Goal: Task Accomplishment & Management: Use online tool/utility

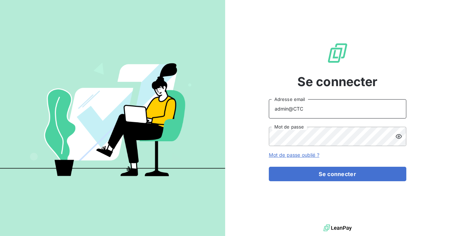
click at [317, 104] on input "admin@CTC" at bounding box center [338, 108] width 138 height 19
click at [311, 112] on input "admin@CTC" at bounding box center [338, 108] width 138 height 19
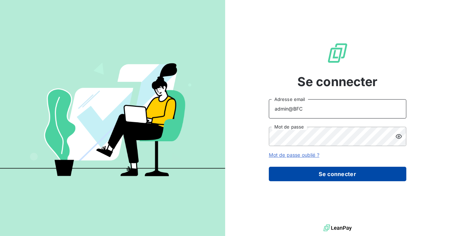
type input "admin@BFC"
click at [341, 174] on button "Se connecter" at bounding box center [338, 174] width 138 height 14
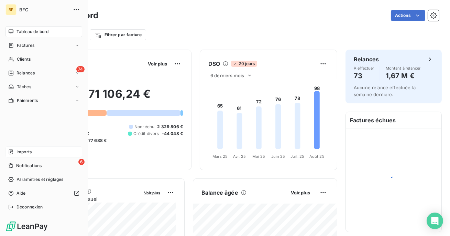
click at [33, 155] on div "Imports" at bounding box center [44, 151] width 77 height 11
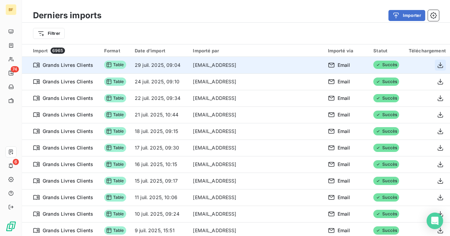
click at [437, 62] on icon "button" at bounding box center [440, 65] width 7 height 7
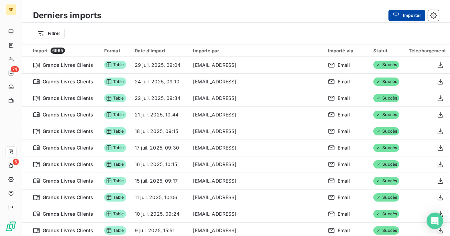
click at [409, 13] on button "Importer" at bounding box center [407, 15] width 37 height 11
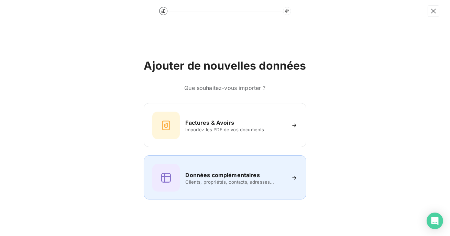
click at [198, 174] on h6 "Données complémentaires" at bounding box center [222, 175] width 74 height 8
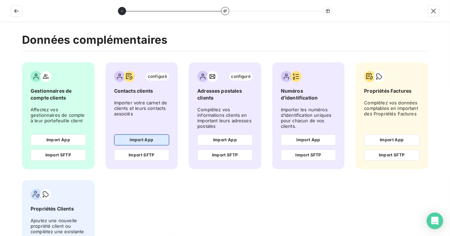
click at [161, 138] on button "Import App" at bounding box center [141, 139] width 55 height 11
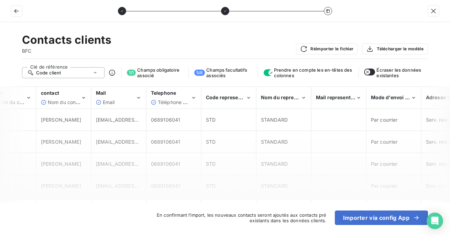
scroll to position [0, 844]
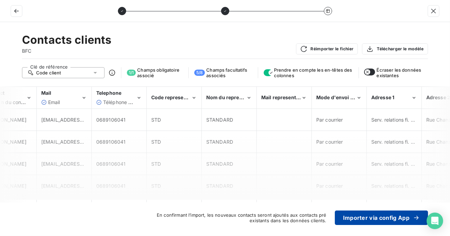
click at [391, 219] on button "Importer via config App" at bounding box center [381, 217] width 93 height 14
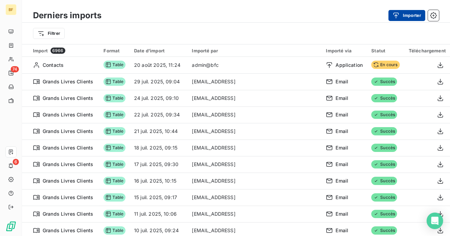
click at [405, 18] on button "Importer" at bounding box center [407, 15] width 37 height 11
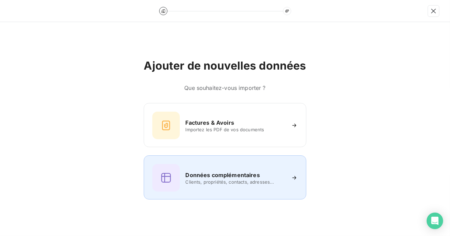
click at [220, 169] on div "Données complémentaires Clients, propriétés, contacts, adresses..." at bounding box center [224, 178] width 145 height 28
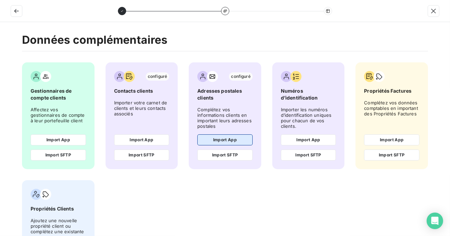
click at [220, 139] on button "Import App" at bounding box center [225, 139] width 55 height 11
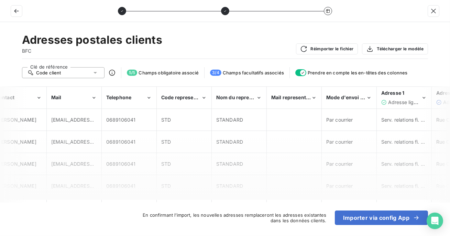
scroll to position [0, 933]
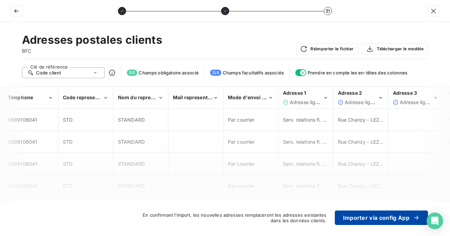
click at [404, 220] on button "Importer via config App" at bounding box center [381, 217] width 93 height 14
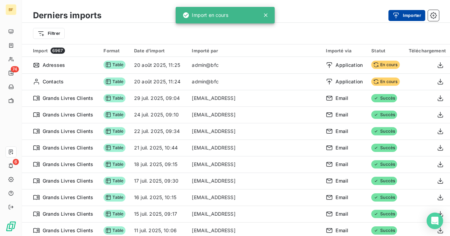
click at [408, 12] on button "Importer" at bounding box center [407, 15] width 37 height 11
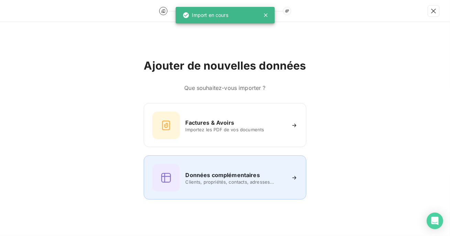
click at [204, 175] on h6 "Données complémentaires" at bounding box center [222, 175] width 74 height 8
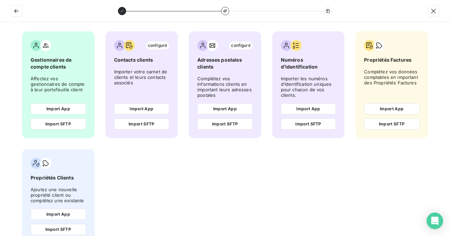
scroll to position [49, 0]
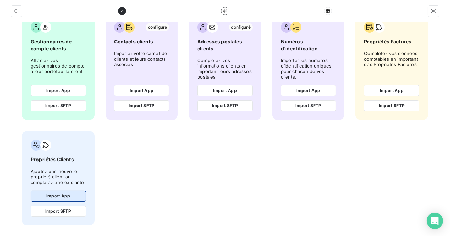
click at [53, 191] on button "Import App" at bounding box center [58, 195] width 55 height 11
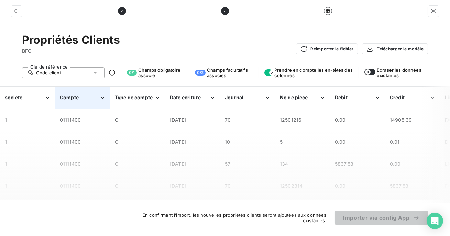
click at [91, 98] on div "Compte" at bounding box center [80, 97] width 40 height 7
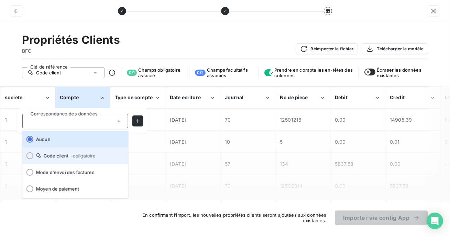
click at [81, 158] on li "Code client - obligatoire" at bounding box center [75, 155] width 106 height 17
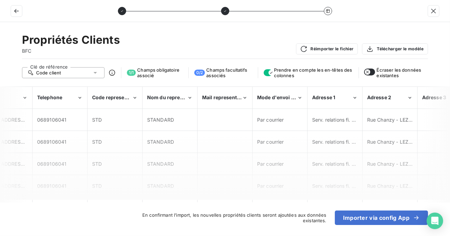
scroll to position [0, 907]
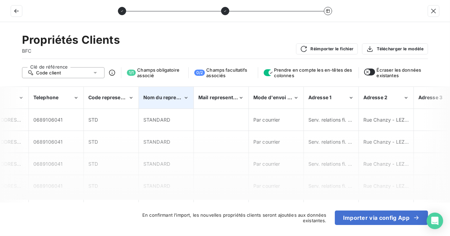
click at [165, 100] on div "Nom du representant" at bounding box center [163, 97] width 40 height 7
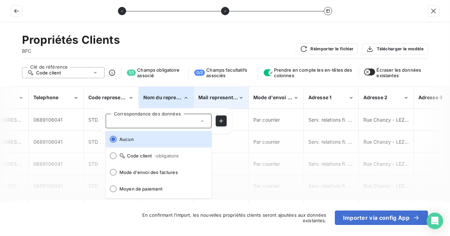
click at [230, 92] on div "Mail representant" at bounding box center [221, 97] width 54 height 21
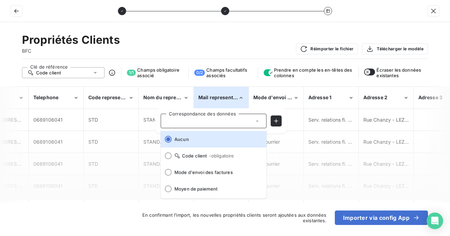
click at [248, 84] on div "Propriétés Clients BFC Réimporter le fichier Télécharger le modèle Clé de référ…" at bounding box center [225, 129] width 450 height 214
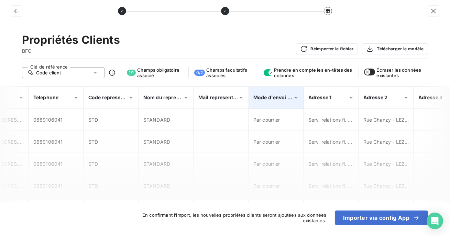
click at [273, 95] on span "Mode d'envoi des factures" at bounding box center [286, 97] width 64 height 6
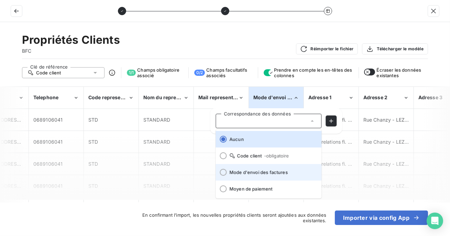
click at [260, 172] on span "Mode d'envoi des factures" at bounding box center [273, 172] width 87 height 6
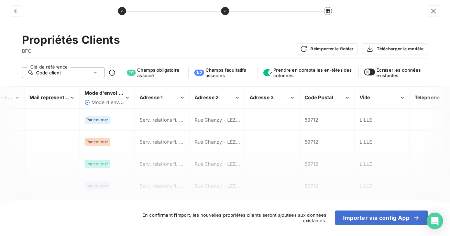
scroll to position [0, 1201]
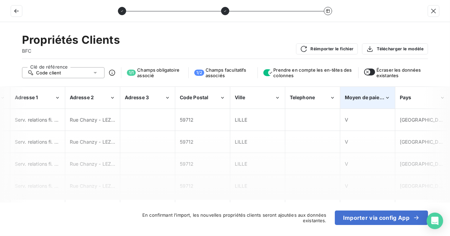
click at [348, 102] on div "Moyen de paiement" at bounding box center [368, 97] width 54 height 21
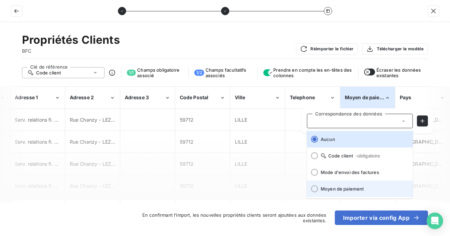
click at [331, 189] on span "Moyen de paiement" at bounding box center [364, 189] width 87 height 6
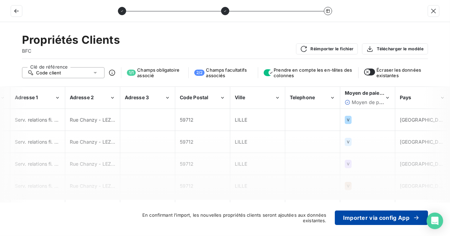
click at [361, 220] on button "Importer via config App" at bounding box center [381, 217] width 93 height 14
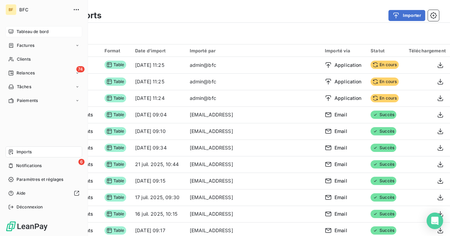
click at [23, 32] on span "Tableau de bord" at bounding box center [33, 32] width 32 height 6
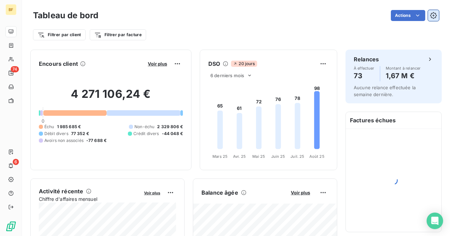
click at [434, 14] on icon "button" at bounding box center [433, 15] width 7 height 7
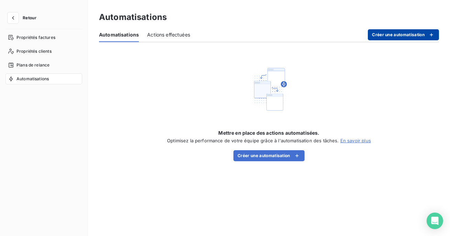
click at [399, 33] on button "Créer une automatisation" at bounding box center [403, 34] width 71 height 11
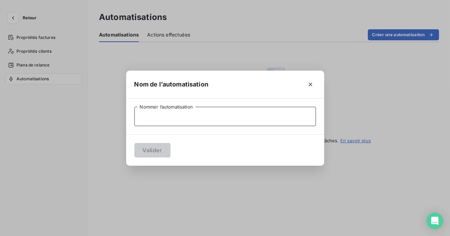
click at [200, 123] on input "Nommer l’automatisation" at bounding box center [226, 116] width 182 height 19
type input "Relances par courrier"
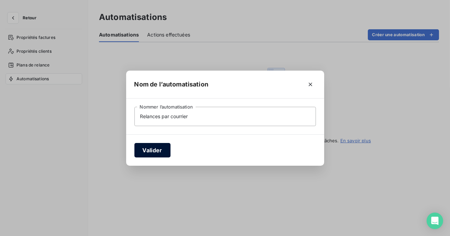
click at [156, 151] on button "Valider" at bounding box center [153, 150] width 36 height 14
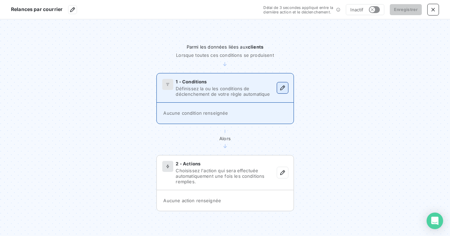
click at [284, 86] on icon "button" at bounding box center [282, 87] width 7 height 7
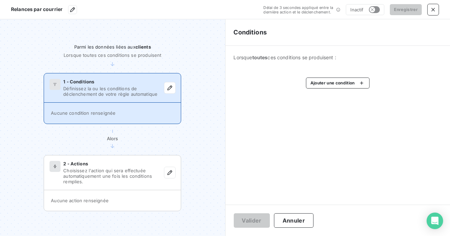
click at [346, 76] on div "Lorsque toutes ces conditions se produisent : Ajouter une condition" at bounding box center [338, 71] width 225 height 51
click at [343, 84] on html "Relances par courrier Délai de 3 secondes appliqué entre la dernière action et …" at bounding box center [225, 118] width 450 height 236
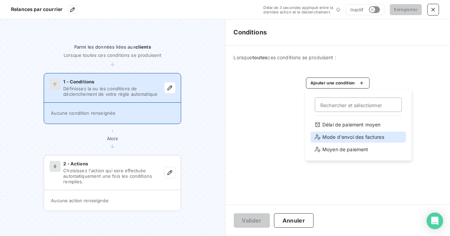
click at [339, 139] on div "Mode d'envoi des factures" at bounding box center [358, 136] width 95 height 11
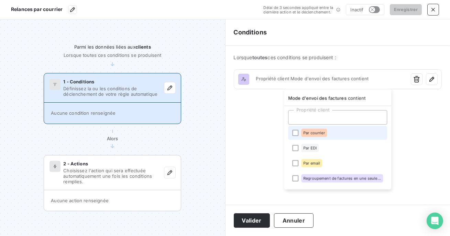
click at [306, 134] on span "Par courrier" at bounding box center [315, 133] width 22 height 4
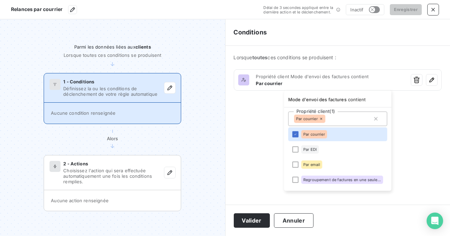
click at [256, 216] on html "Relances par courrier Délai de 3 secondes appliqué entre la dernière action et …" at bounding box center [225, 118] width 450 height 236
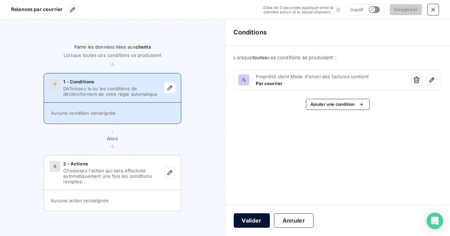
click at [259, 222] on button "Valider" at bounding box center [252, 220] width 36 height 14
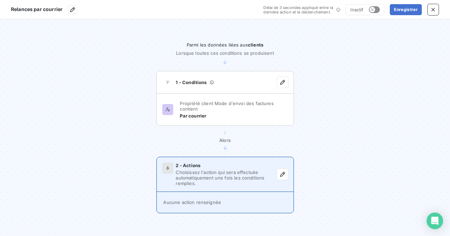
click at [202, 183] on span "Choisissez l'action qui sera effectuée automatiquement une fois les conditions …" at bounding box center [226, 177] width 101 height 17
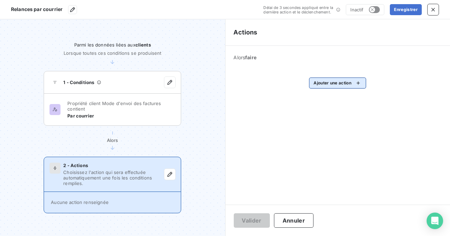
click at [340, 87] on html "Relances par courrier Délai de 3 secondes appliqué entre la dernière action et …" at bounding box center [225, 118] width 450 height 236
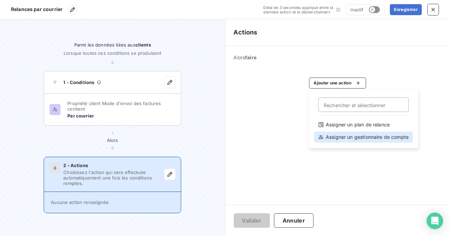
click at [334, 141] on div "Assigner un gestionnaire de compte" at bounding box center [364, 136] width 99 height 11
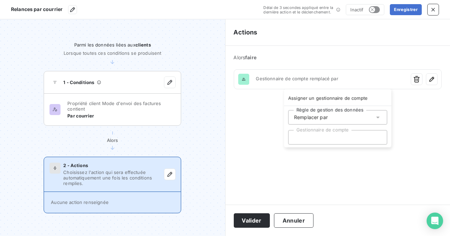
click at [417, 108] on html "Relances par courrier Délai de 3 secondes appliqué entre la dernière action et …" at bounding box center [225, 118] width 450 height 236
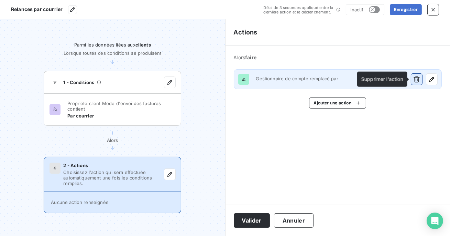
click at [419, 80] on icon "button" at bounding box center [417, 79] width 6 height 7
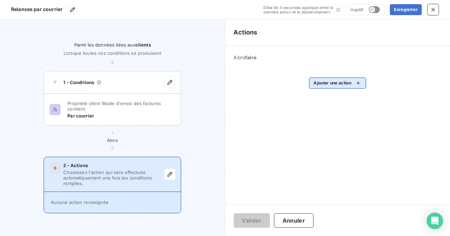
click at [340, 82] on html "Relances par courrier Délai de 3 secondes appliqué entre la dernière action et …" at bounding box center [225, 118] width 450 height 236
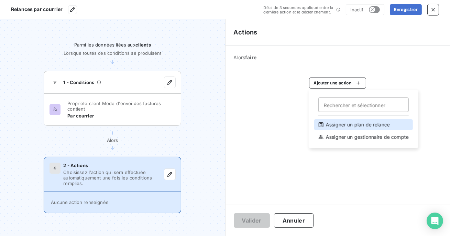
click at [337, 129] on div "Assigner un plan de relance" at bounding box center [364, 124] width 99 height 11
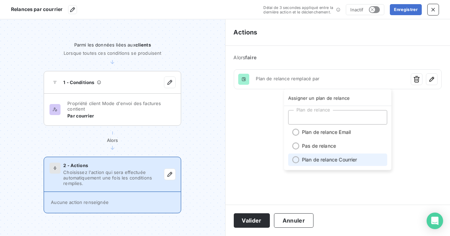
click at [307, 157] on li "Plan de relance Courrier" at bounding box center [337, 159] width 99 height 12
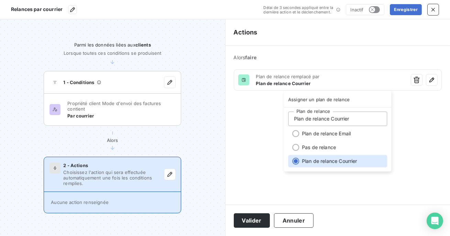
click at [254, 226] on html "Relances par courrier Délai de 3 secondes appliqué entre la dernière action et …" at bounding box center [225, 118] width 450 height 236
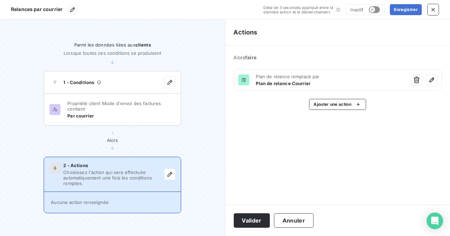
click at [254, 226] on button "Valider" at bounding box center [252, 220] width 36 height 14
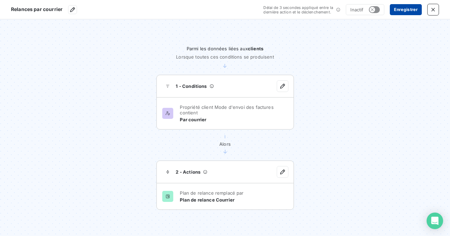
click at [409, 10] on button "Enregistrer" at bounding box center [406, 9] width 32 height 11
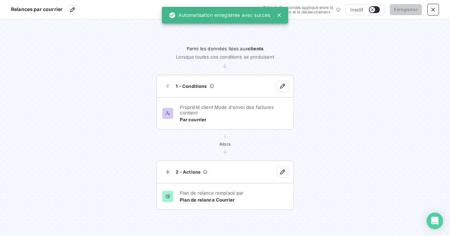
click at [379, 9] on button "button" at bounding box center [374, 9] width 11 height 7
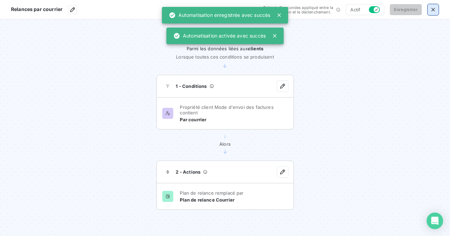
click at [435, 9] on icon "button" at bounding box center [433, 9] width 7 height 7
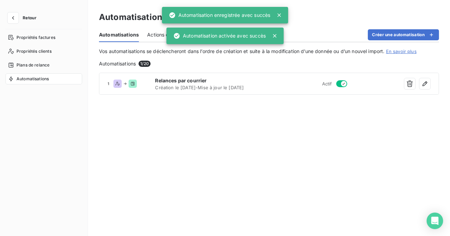
click at [256, 144] on div "1 Relances par courrier Création le 20 août 2025 - Mise à jour le 20 août 2025 …" at bounding box center [269, 149] width 340 height 152
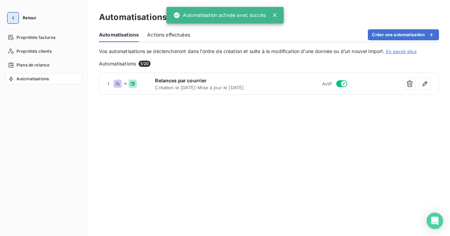
click at [13, 19] on icon "button" at bounding box center [13, 17] width 7 height 7
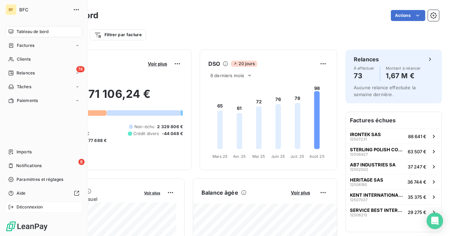
click at [18, 205] on span "Déconnexion" at bounding box center [30, 207] width 26 height 6
